Goal: Task Accomplishment & Management: Use online tool/utility

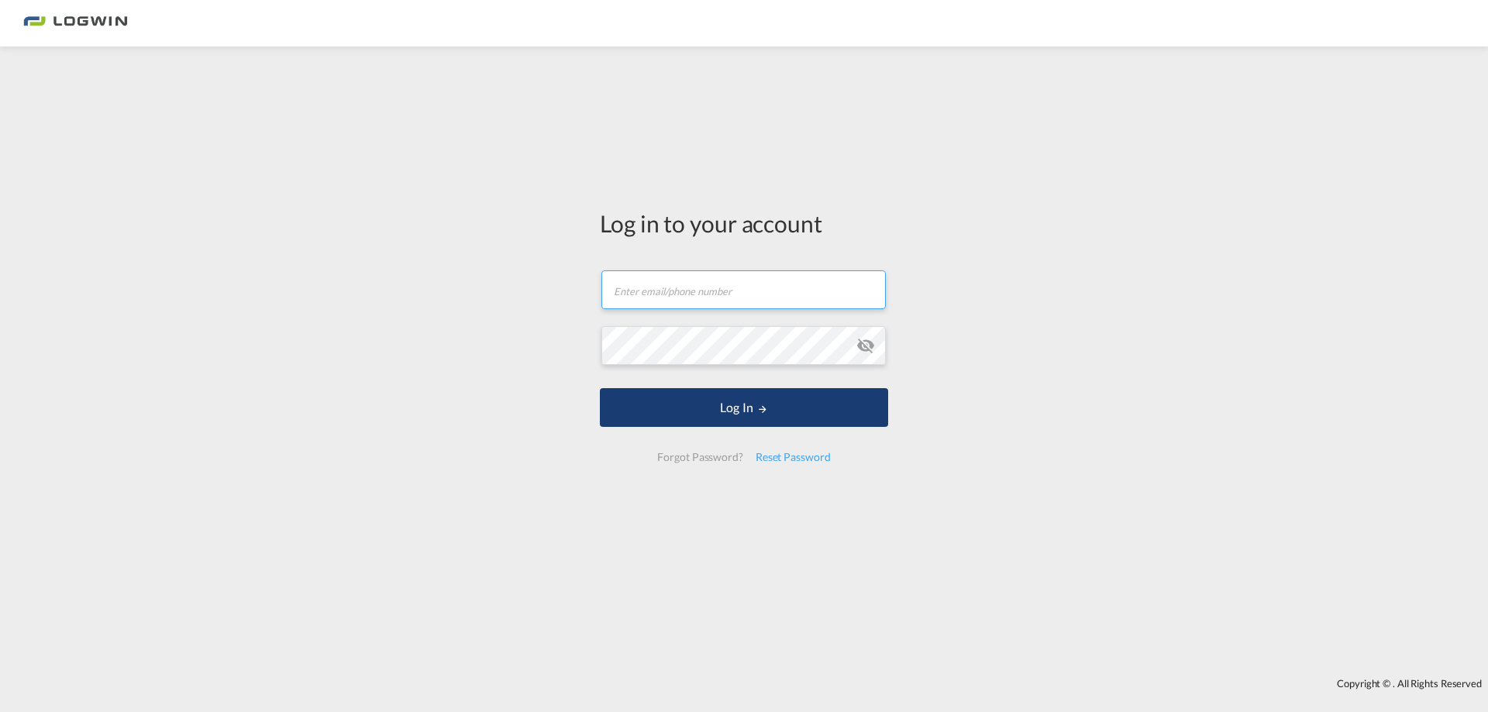
type input "[PERSON_NAME][EMAIL_ADDRESS][DOMAIN_NAME]"
click at [748, 409] on button "Log In" at bounding box center [744, 407] width 288 height 39
